Goal: Complete application form: Complete application form

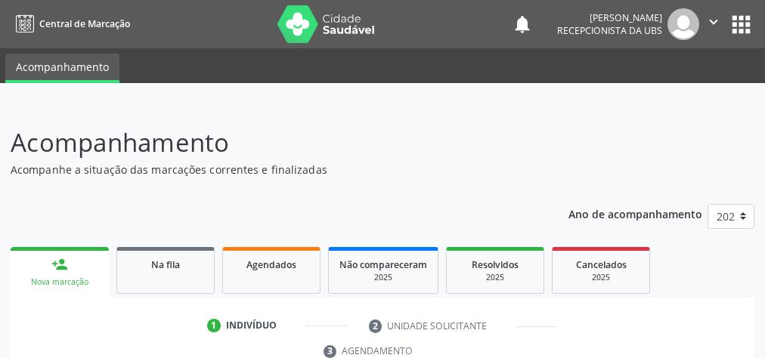
scroll to position [284, 0]
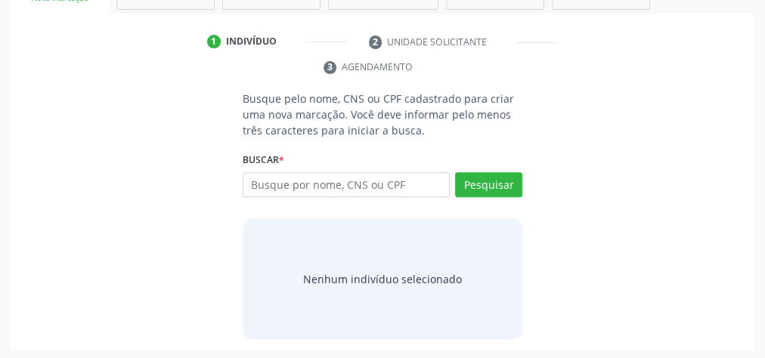
click at [294, 189] on input "text" at bounding box center [346, 185] width 207 height 26
type input "7003019099039030"
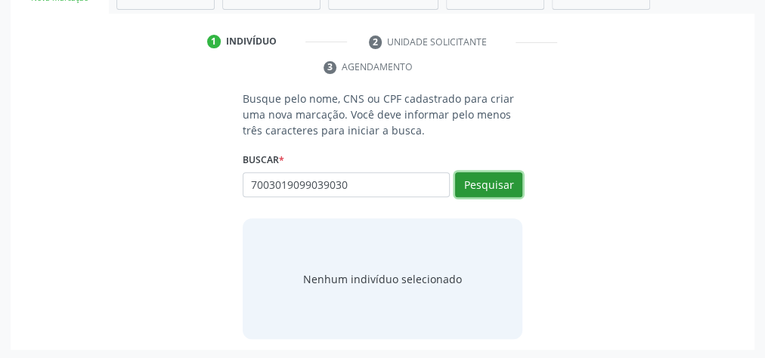
click at [492, 185] on button "Pesquisar" at bounding box center [488, 185] width 67 height 26
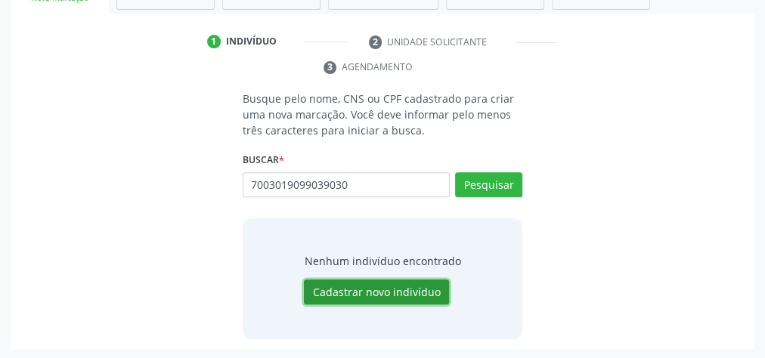
click at [405, 287] on button "Cadastrar novo indivíduo" at bounding box center [376, 293] width 145 height 26
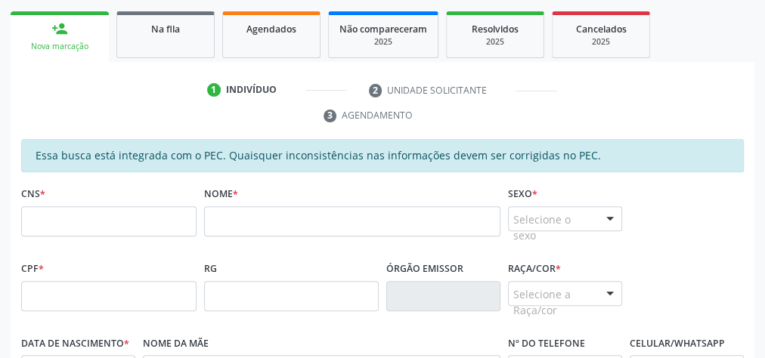
scroll to position [246, 0]
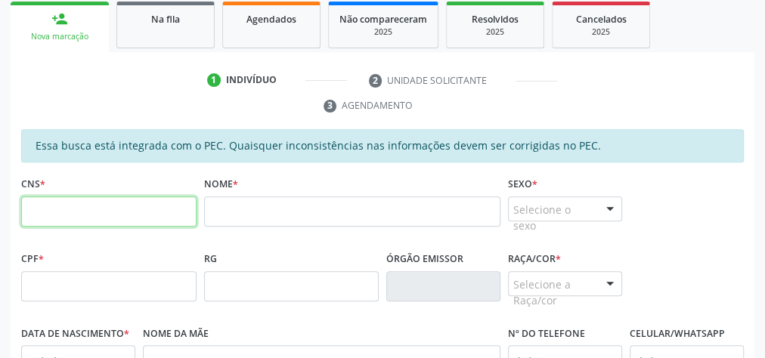
click at [100, 209] on input "text" at bounding box center [108, 211] width 175 height 30
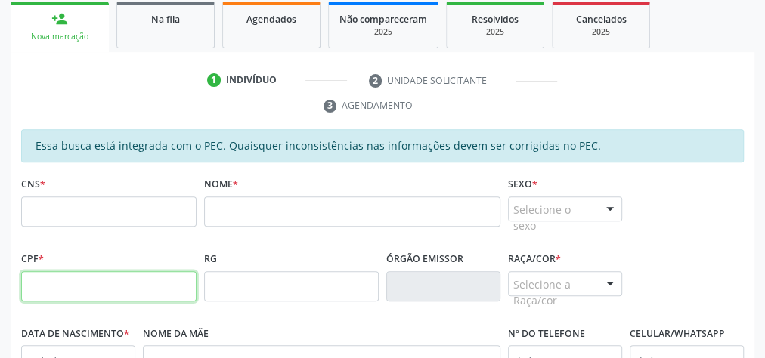
click at [91, 294] on input "text" at bounding box center [108, 286] width 175 height 30
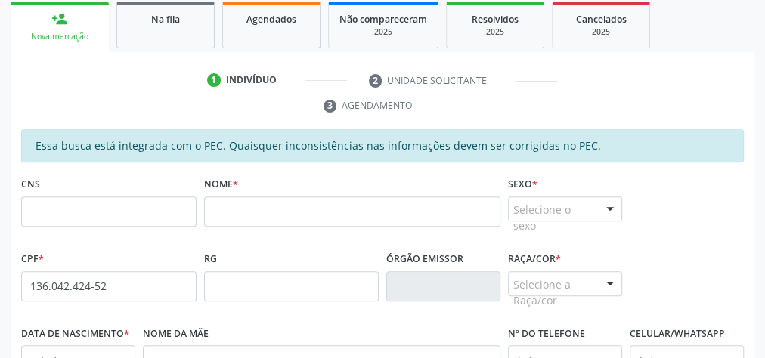
type input "136.042.424-52"
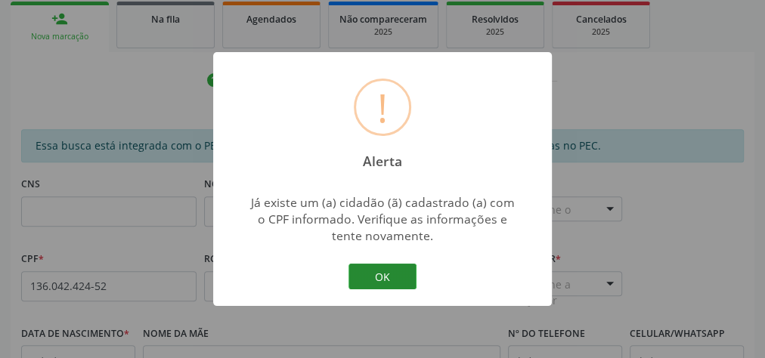
click at [389, 279] on button "OK" at bounding box center [382, 277] width 68 height 26
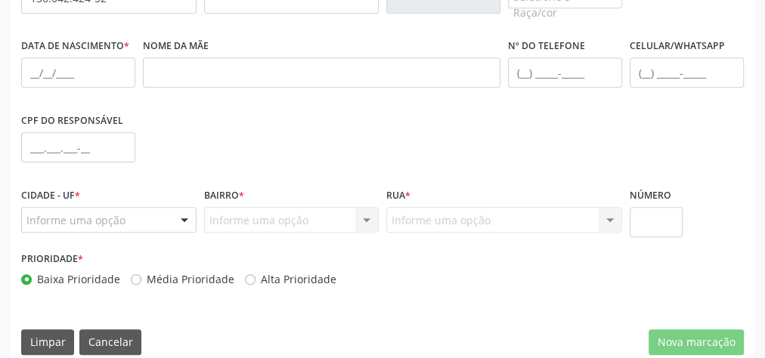
scroll to position [548, 0]
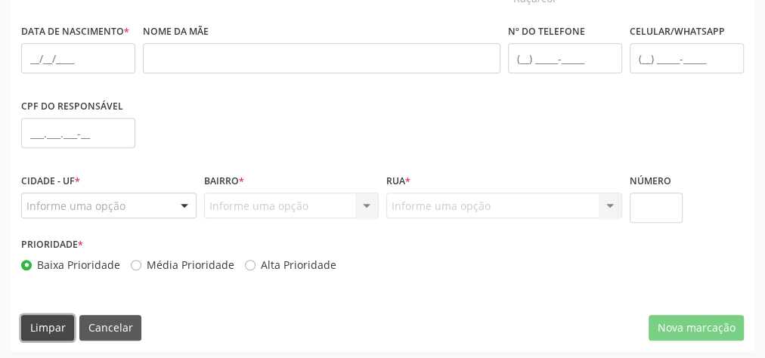
click at [52, 321] on button "Limpar" at bounding box center [47, 328] width 53 height 26
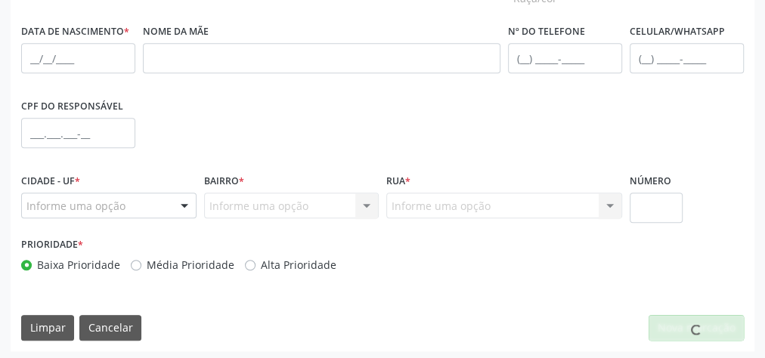
scroll to position [0, 0]
